Goal: Check status: Check status

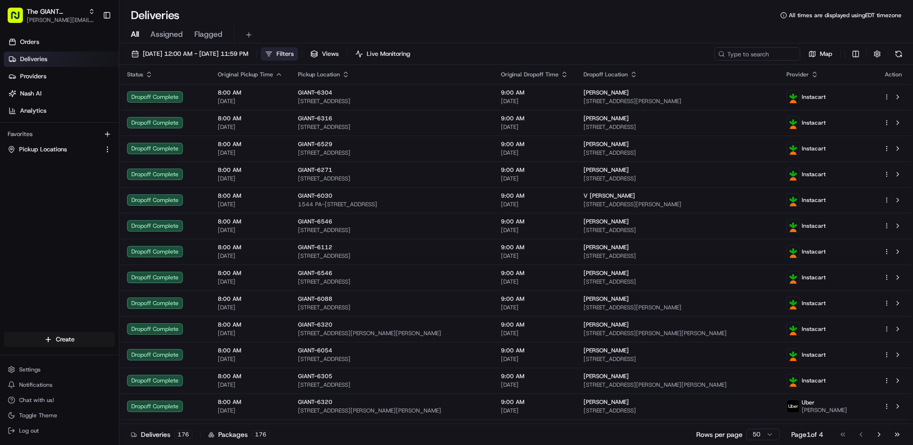
click at [294, 53] on span "Filters" at bounding box center [284, 54] width 17 height 9
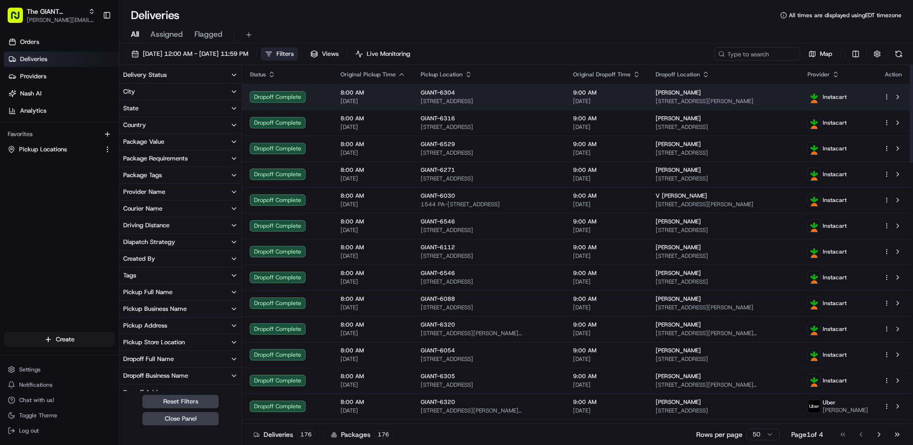
click at [243, 91] on td "Dropoff Complete" at bounding box center [287, 97] width 91 height 26
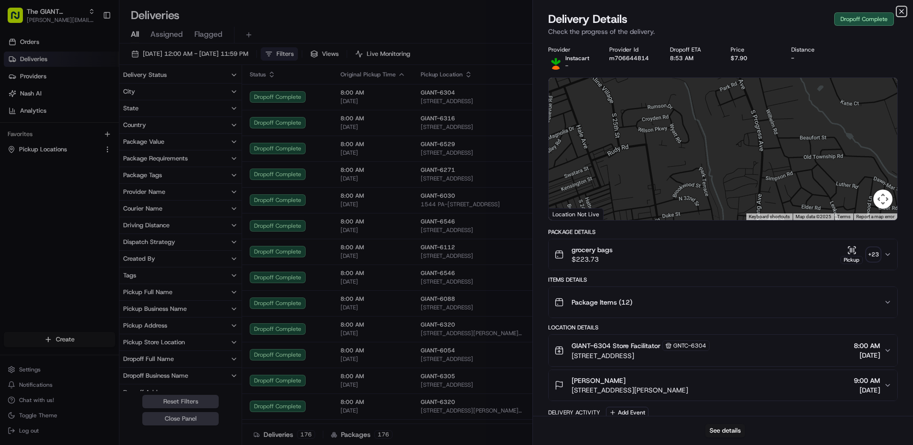
click at [900, 10] on icon "button" at bounding box center [901, 12] width 4 height 4
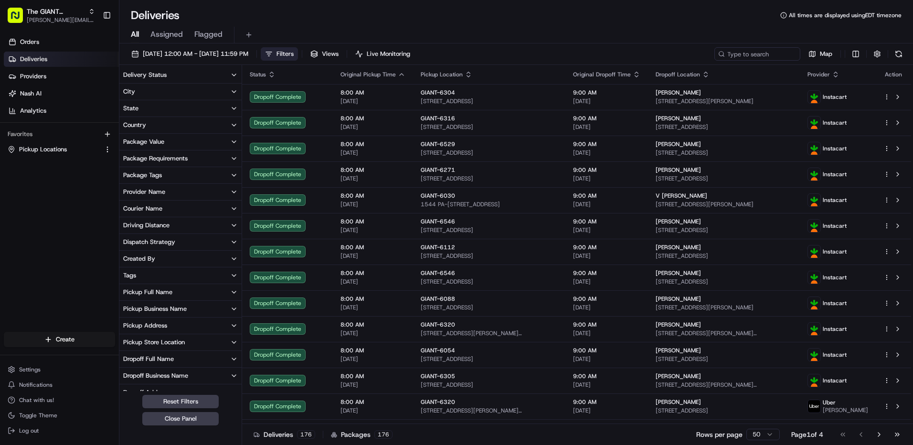
click at [179, 90] on button "City" at bounding box center [180, 92] width 122 height 16
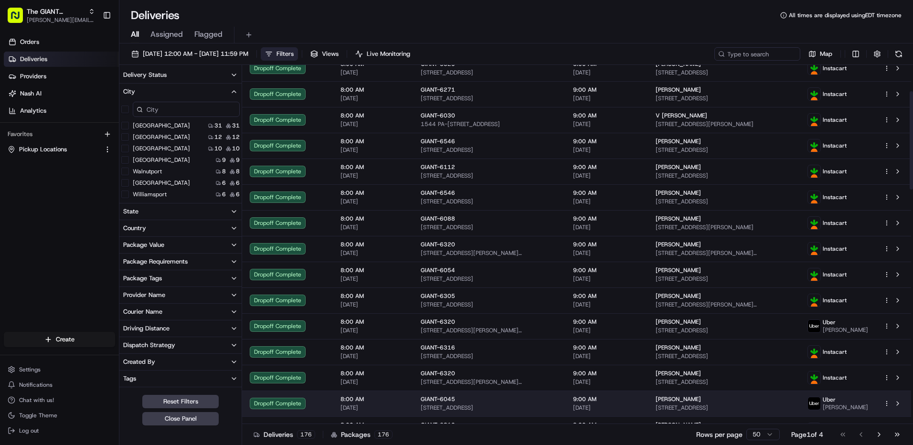
scroll to position [95, 0]
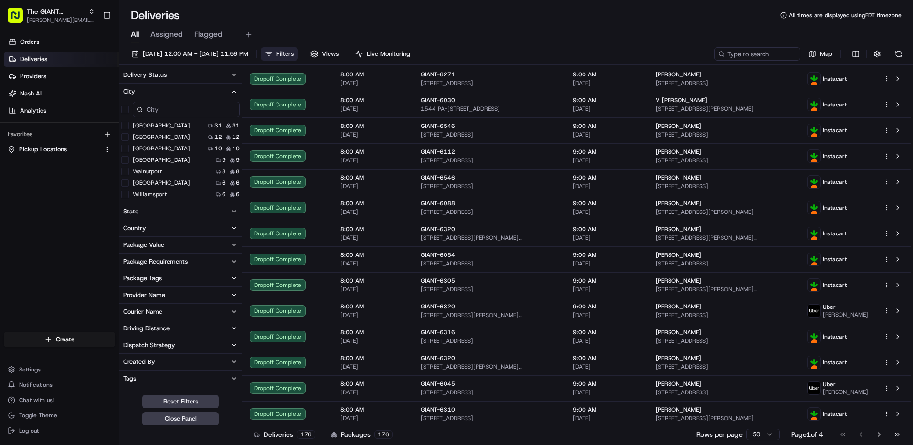
click at [198, 108] on input at bounding box center [186, 109] width 107 height 15
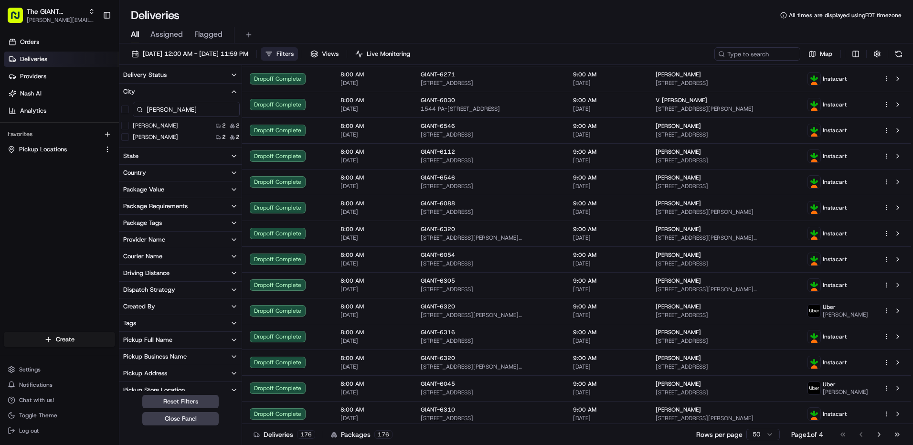
type input "[PERSON_NAME]"
click at [192, 126] on div "[PERSON_NAME] 2 2" at bounding box center [180, 126] width 122 height 10
click at [124, 125] on button "[PERSON_NAME]" at bounding box center [125, 126] width 8 height 8
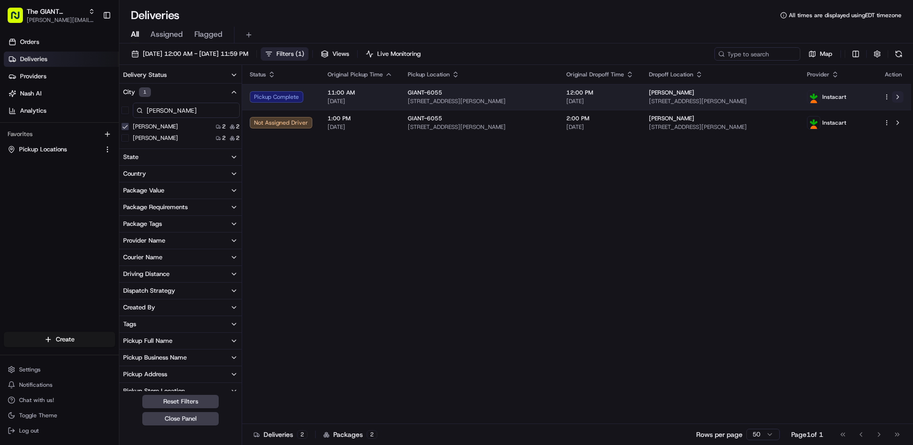
click at [898, 96] on button at bounding box center [897, 96] width 11 height 11
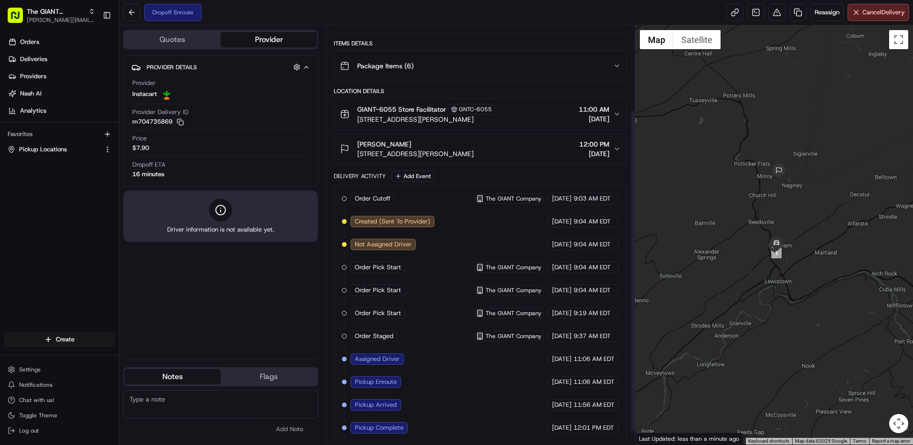
scroll to position [81, 0]
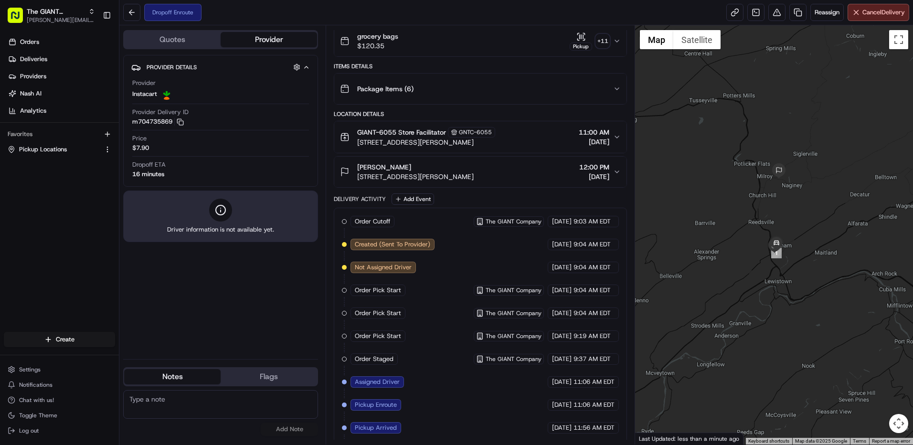
click at [178, 37] on button "Quotes" at bounding box center [172, 39] width 96 height 15
click at [241, 33] on button "Provider" at bounding box center [269, 39] width 96 height 15
